Goal: Find specific page/section

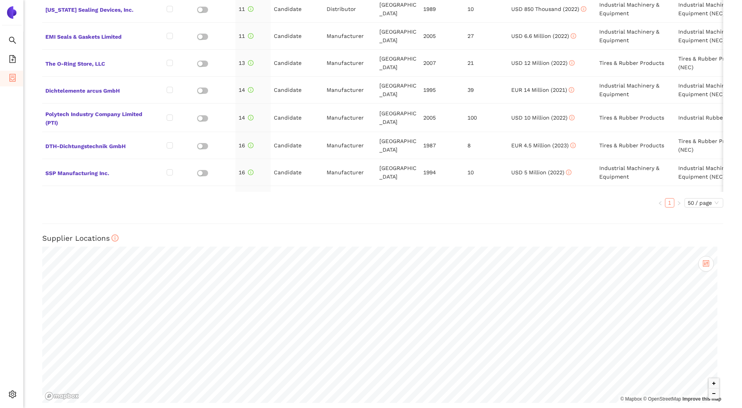
scroll to position [475, 0]
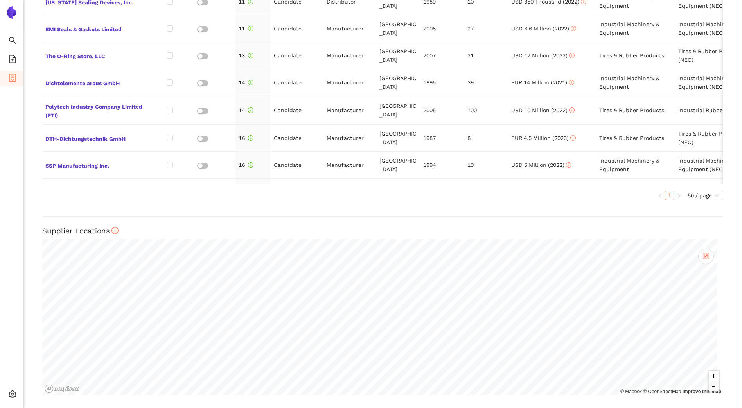
click at [709, 373] on button "Zoom in" at bounding box center [714, 376] width 10 height 10
click at [711, 371] on button "Zoom in" at bounding box center [714, 376] width 10 height 10
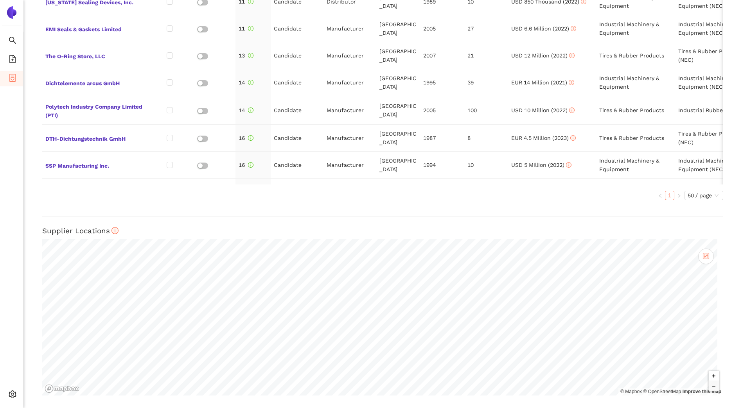
click at [711, 371] on button "Zoom in" at bounding box center [714, 376] width 10 height 10
click at [711, 372] on button "Zoom in" at bounding box center [714, 376] width 10 height 10
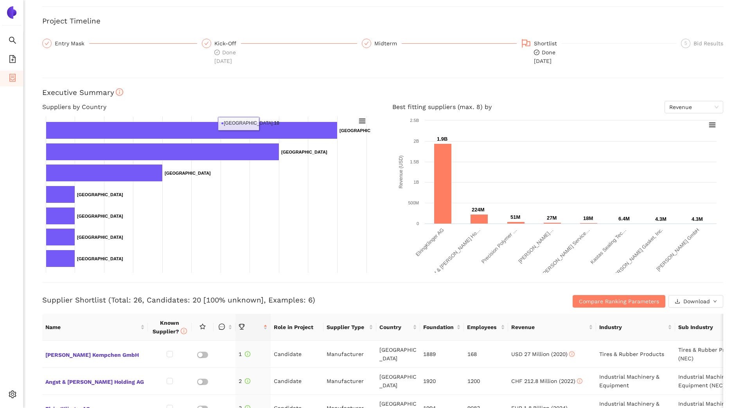
scroll to position [0, 0]
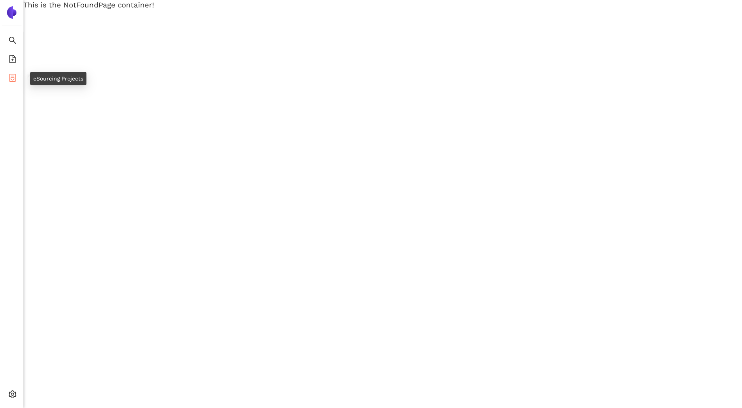
click at [9, 82] on span "container" at bounding box center [13, 79] width 8 height 16
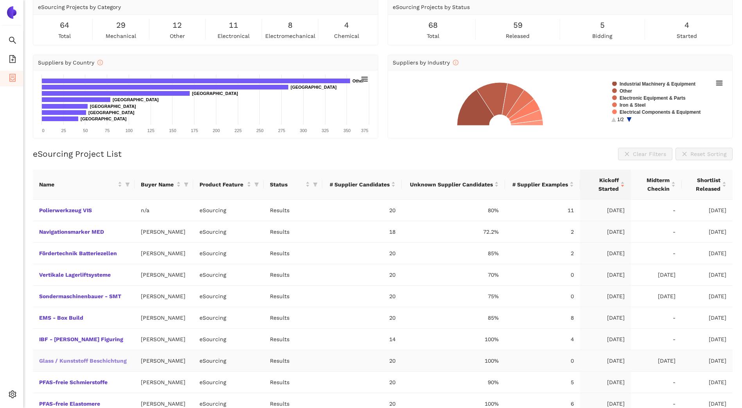
scroll to position [63, 0]
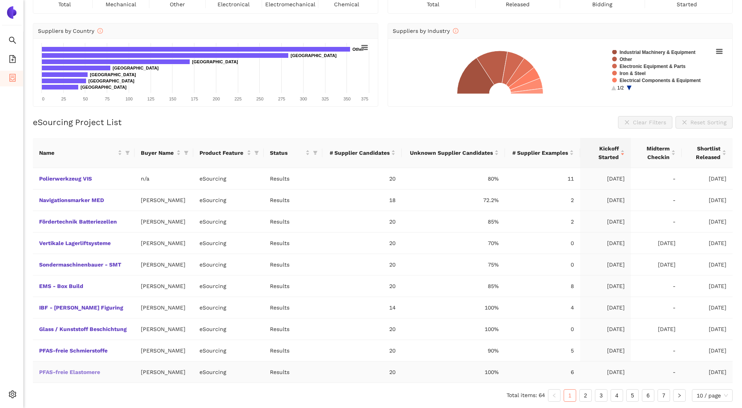
click at [0, 0] on link "PFAS-freie Elastomere" at bounding box center [0, 0] width 0 height 0
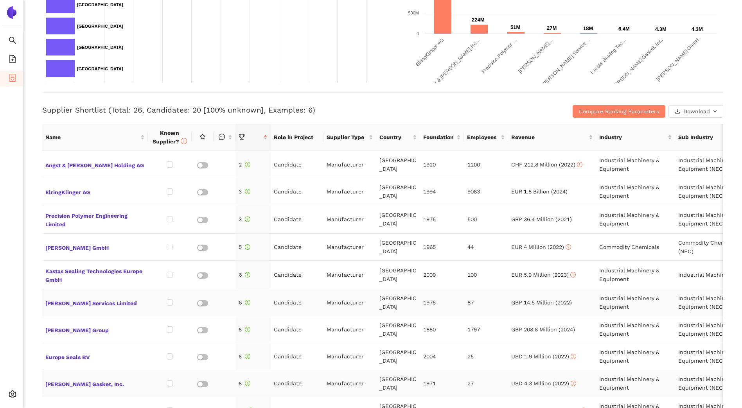
scroll to position [39, 0]
